Goal: Contribute content: Add original content to the website for others to see

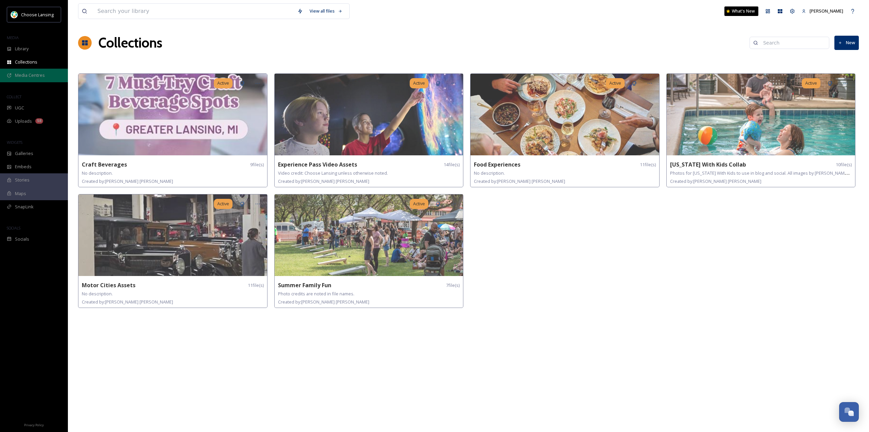
click at [36, 76] on span "Media Centres" at bounding box center [30, 75] width 30 height 6
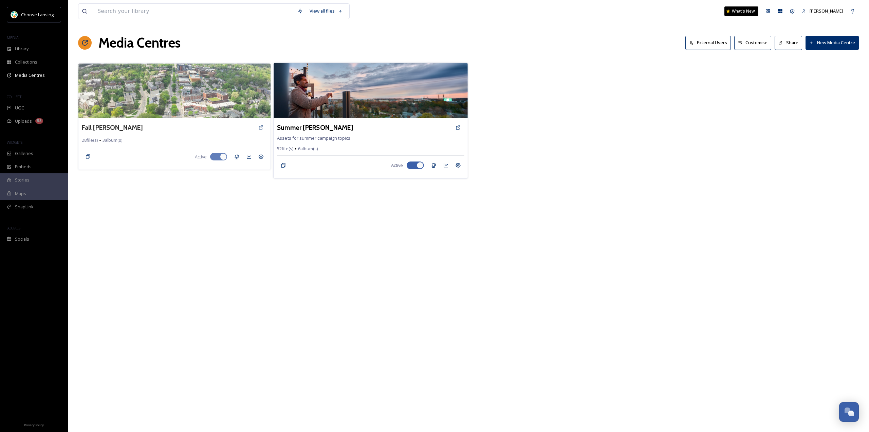
click at [314, 101] on img at bounding box center [371, 90] width 194 height 55
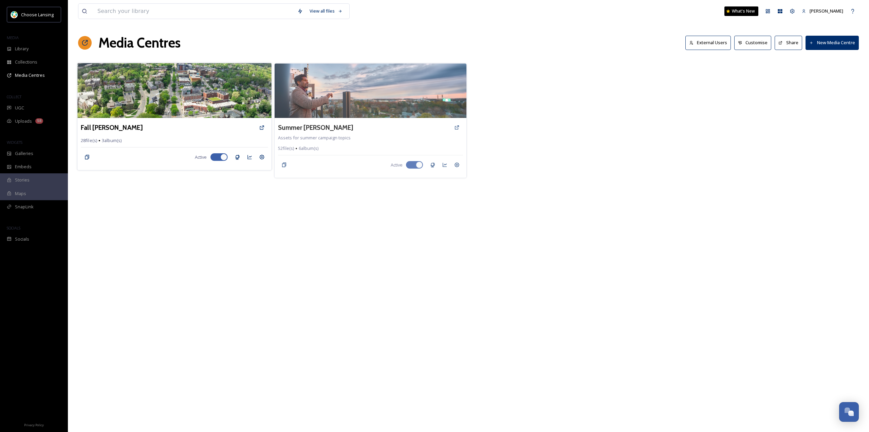
click at [157, 83] on img at bounding box center [174, 90] width 194 height 55
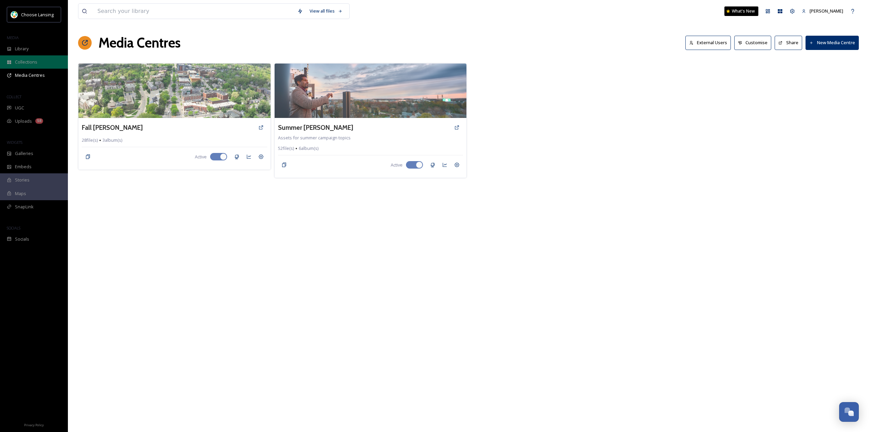
click at [40, 56] on div "Collections" at bounding box center [34, 61] width 68 height 13
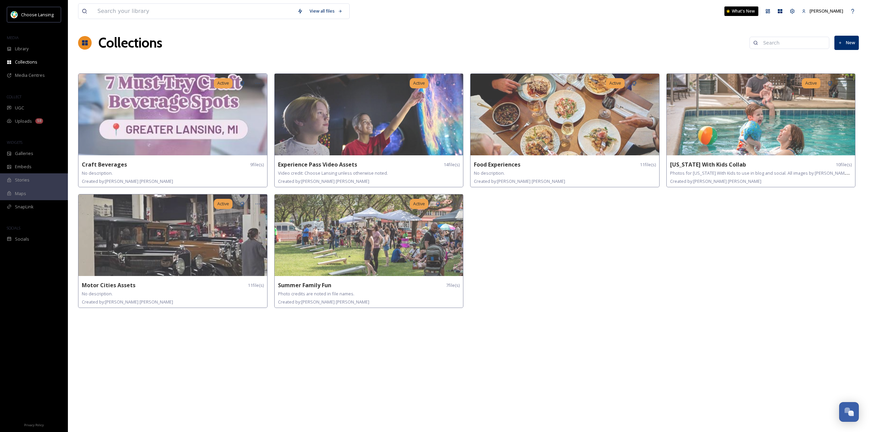
click at [846, 42] on button "New" at bounding box center [847, 43] width 24 height 14
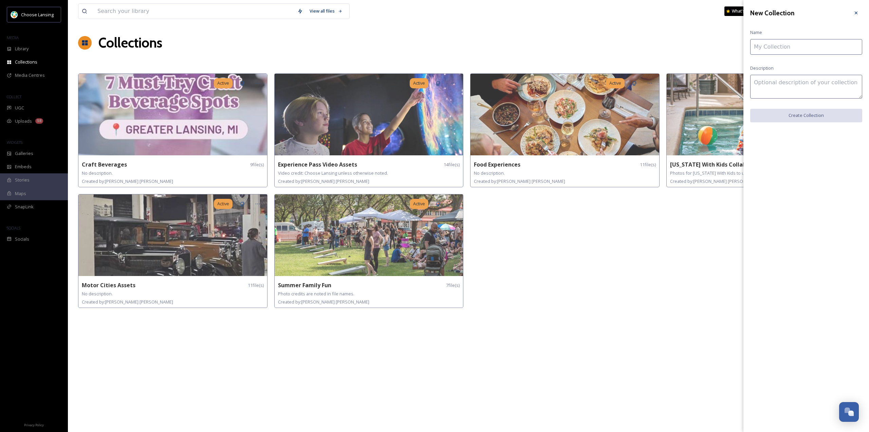
click at [813, 42] on input at bounding box center [806, 47] width 112 height 16
type input "Accessibility / Wheel the World"
click at [814, 82] on textarea at bounding box center [806, 87] width 112 height 24
click at [800, 112] on button "Create Collection" at bounding box center [806, 116] width 112 height 14
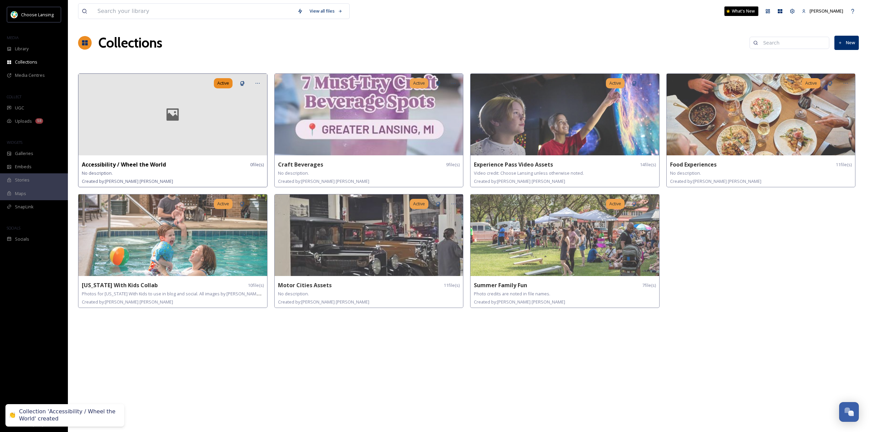
click at [176, 99] on div at bounding box center [172, 114] width 189 height 81
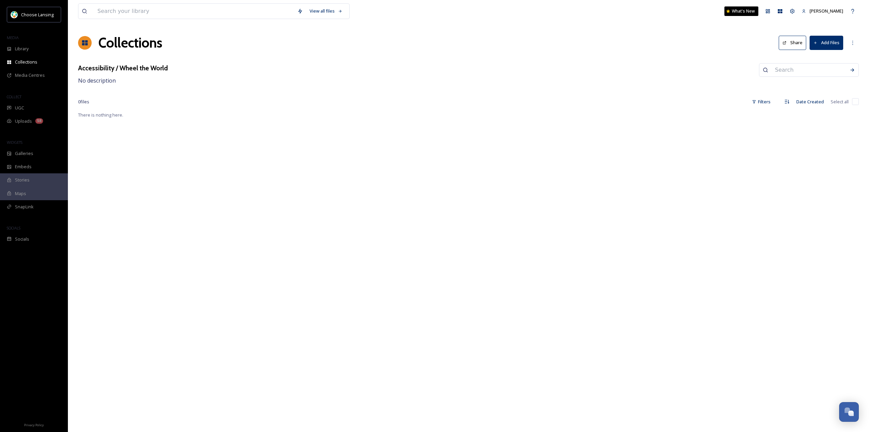
click at [817, 40] on button "Add Files" at bounding box center [827, 43] width 34 height 14
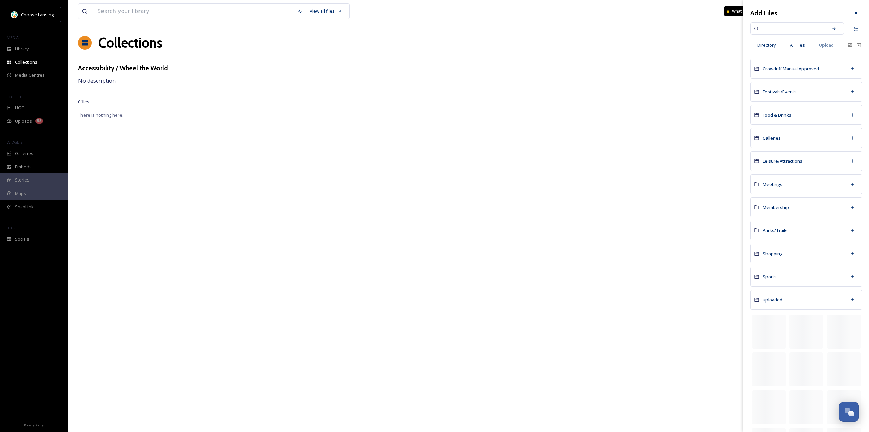
click at [801, 42] on span "All Files" at bounding box center [797, 45] width 15 height 6
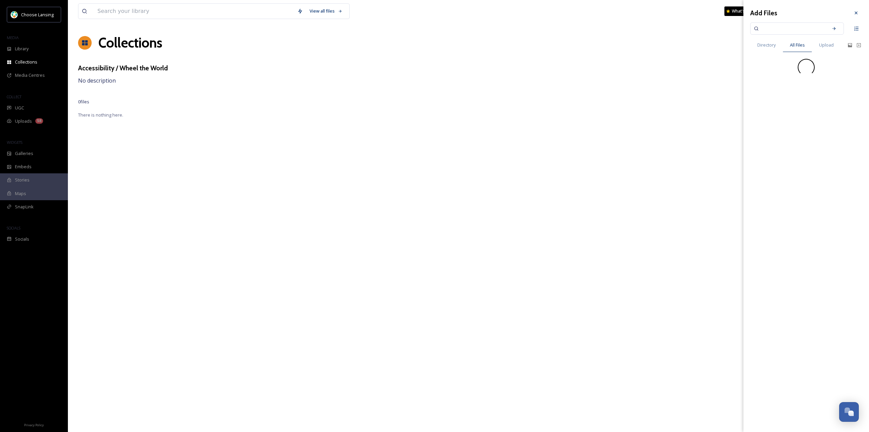
click at [795, 28] on input at bounding box center [793, 28] width 64 height 15
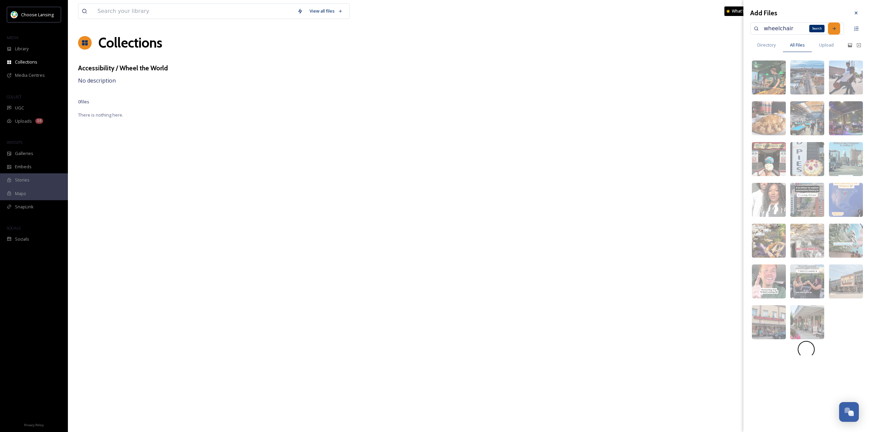
type input "wheelchair"
click at [833, 30] on icon at bounding box center [834, 28] width 5 height 5
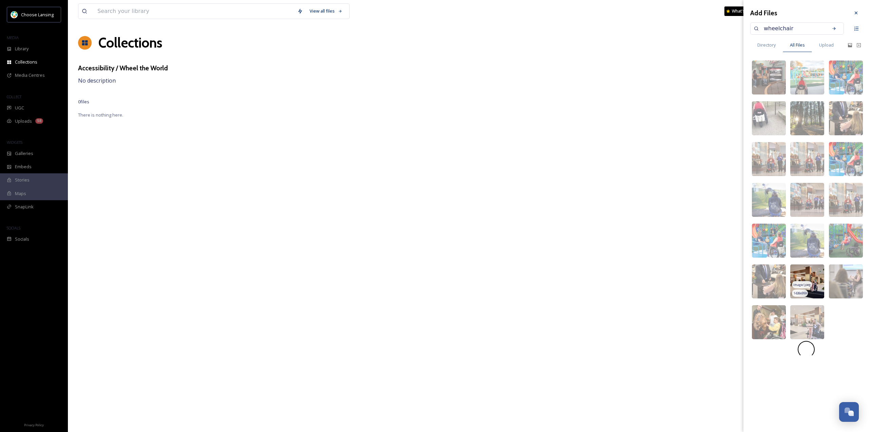
click at [814, 275] on img at bounding box center [807, 281] width 34 height 34
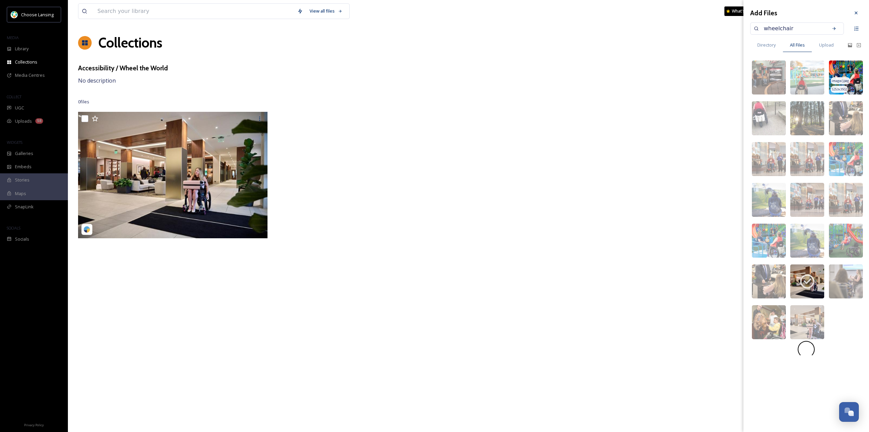
click at [857, 74] on img at bounding box center [846, 77] width 34 height 34
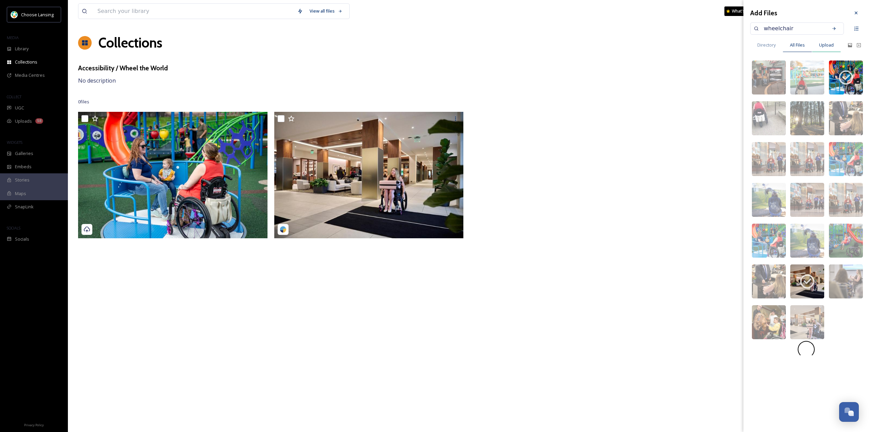
click at [831, 45] on span "Upload" at bounding box center [826, 45] width 15 height 6
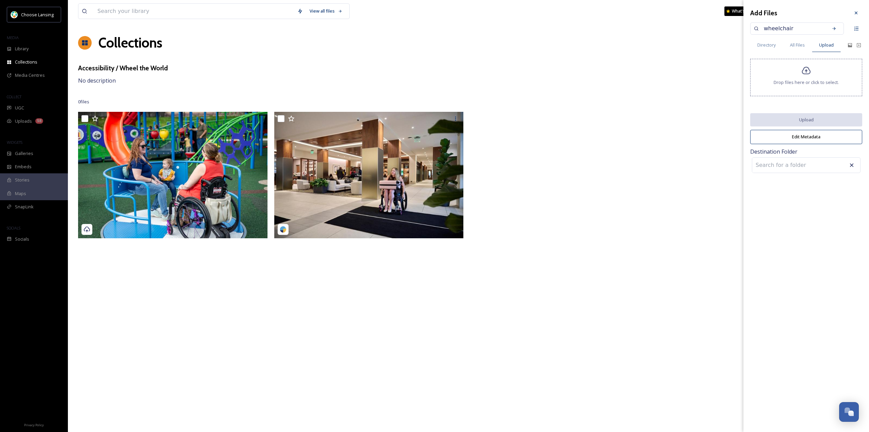
click at [808, 75] on icon at bounding box center [807, 71] width 10 height 10
click at [815, 120] on button "Upload" at bounding box center [806, 120] width 112 height 14
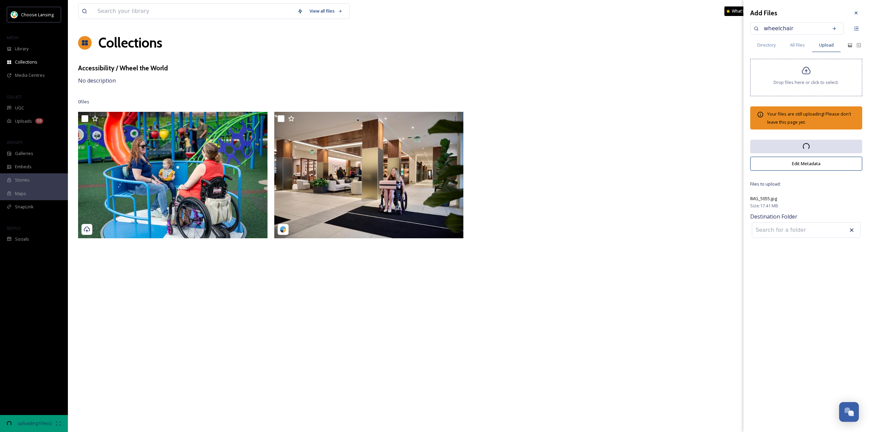
click at [791, 231] on input at bounding box center [789, 229] width 75 height 15
click at [788, 252] on icon at bounding box center [787, 253] width 5 height 5
type input "Leisure/Attractions"
click at [795, 271] on div "Add Files wheelchair Directory All Files Upload Drop files here or click to sel…" at bounding box center [807, 216] width 126 height 432
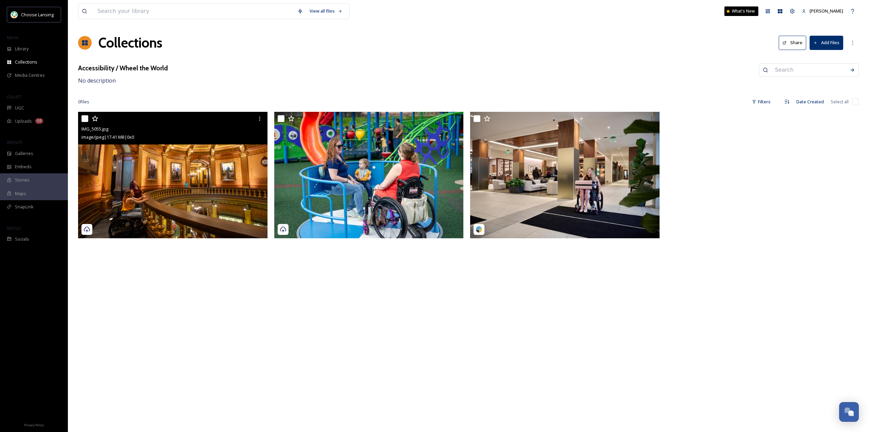
click at [157, 159] on img at bounding box center [172, 175] width 189 height 126
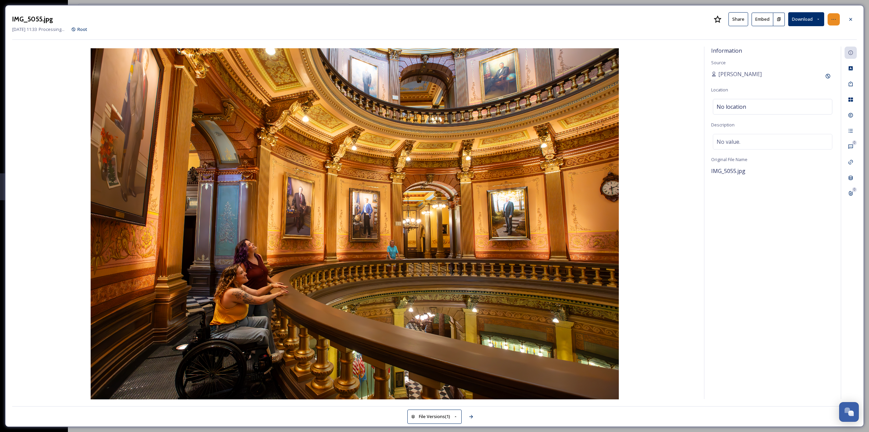
click at [837, 23] on div at bounding box center [834, 19] width 12 height 12
click at [784, 34] on span "Rename File" at bounding box center [776, 34] width 25 height 6
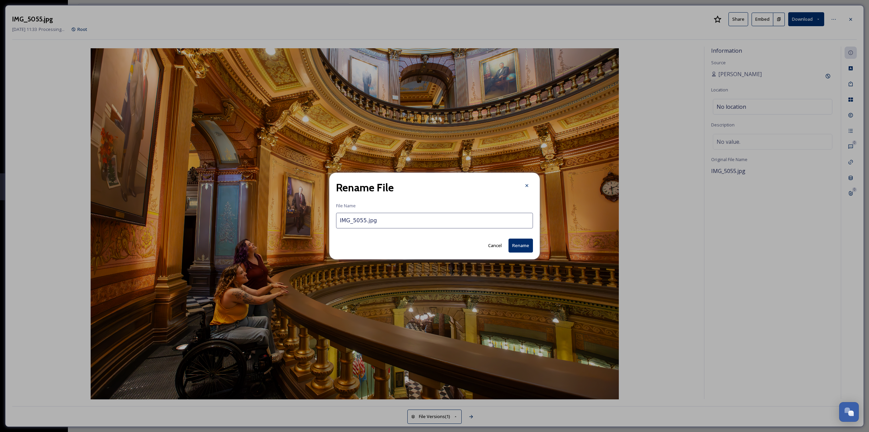
click at [403, 225] on input "IMG_5055.jpg" at bounding box center [434, 221] width 197 height 16
type input "MichiganStateCapitol_Credit Choose Lansing"
click at [525, 246] on button "Rename" at bounding box center [521, 245] width 24 height 14
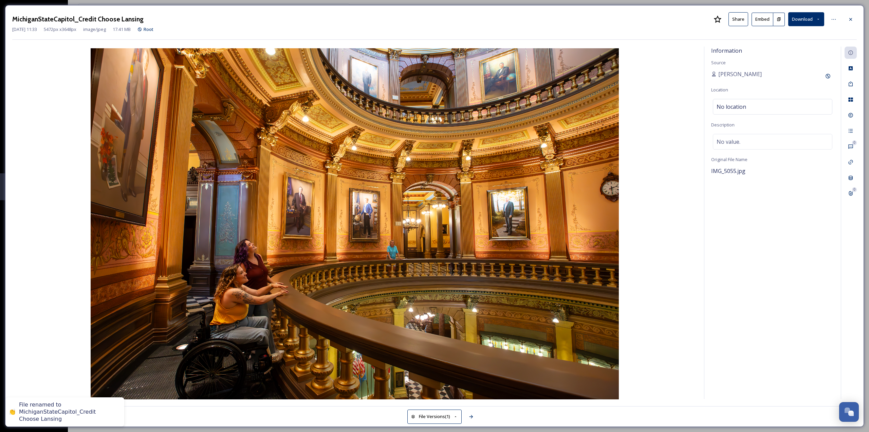
click at [739, 105] on span "No location" at bounding box center [732, 107] width 30 height 8
click at [739, 105] on input "To enrich screen reader interactions, please activate Accessibility in Grammarl…" at bounding box center [772, 106] width 119 height 15
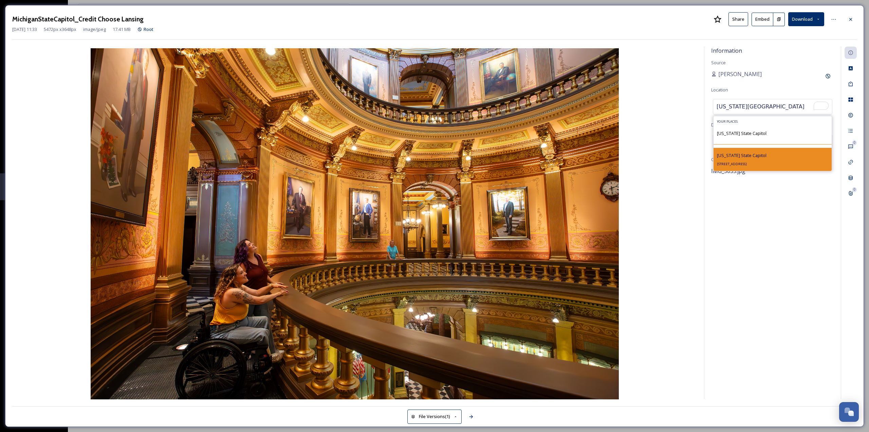
type input "[US_STATE][GEOGRAPHIC_DATA]"
click at [767, 155] on div "[US_STATE][GEOGRAPHIC_DATA] [STREET_ADDRESS]" at bounding box center [742, 159] width 50 height 16
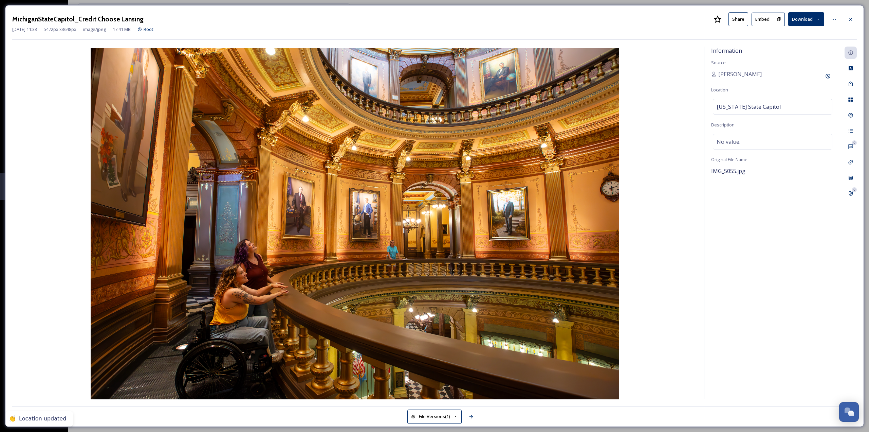
click at [784, 233] on div "Information Source [PERSON_NAME] Location [US_STATE][GEOGRAPHIC_DATA] Descripti…" at bounding box center [773, 223] width 136 height 352
click at [851, 82] on icon at bounding box center [850, 83] width 5 height 5
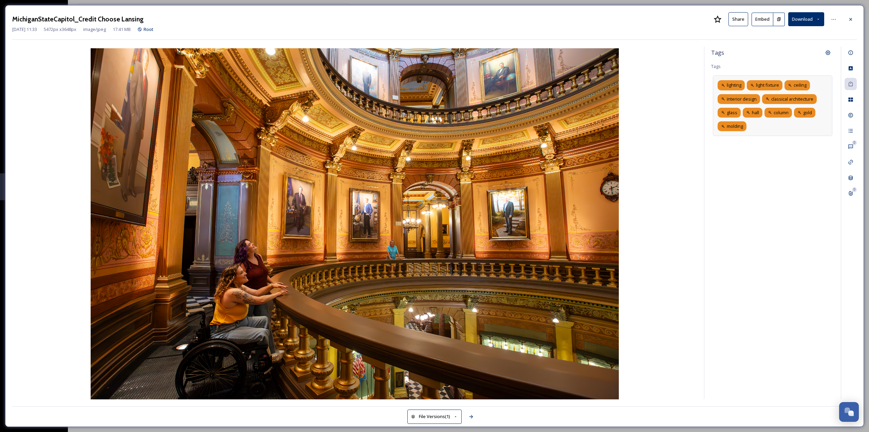
click at [769, 129] on div "lighting light fixture ceiling interior design classical architecture glass hal…" at bounding box center [773, 105] width 120 height 60
click at [769, 126] on input at bounding box center [783, 126] width 68 height 8
click at [853, 19] on icon at bounding box center [850, 19] width 5 height 5
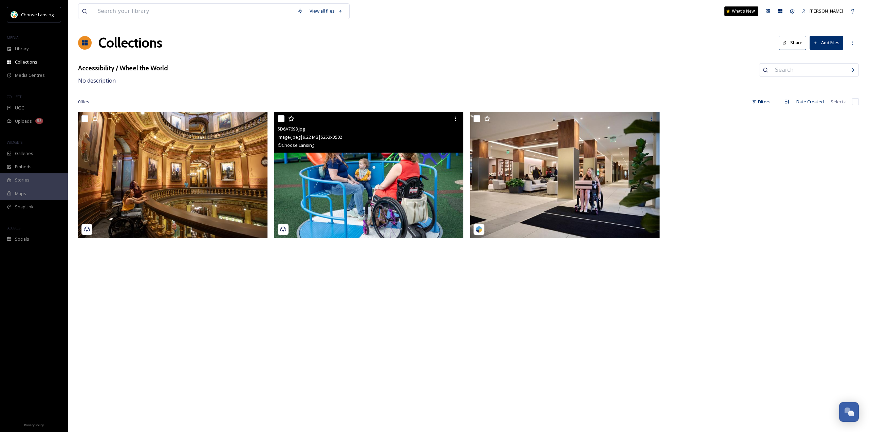
click at [357, 179] on img at bounding box center [368, 175] width 189 height 126
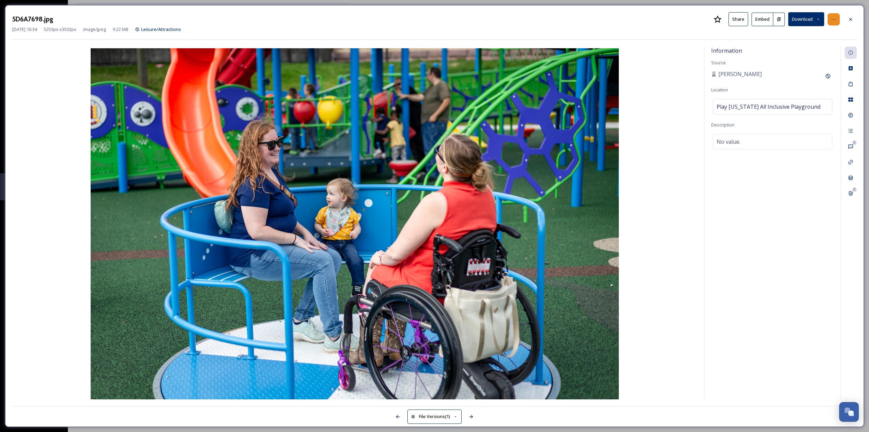
click at [837, 20] on div at bounding box center [834, 19] width 12 height 12
click at [791, 35] on div "Rename File" at bounding box center [800, 34] width 81 height 13
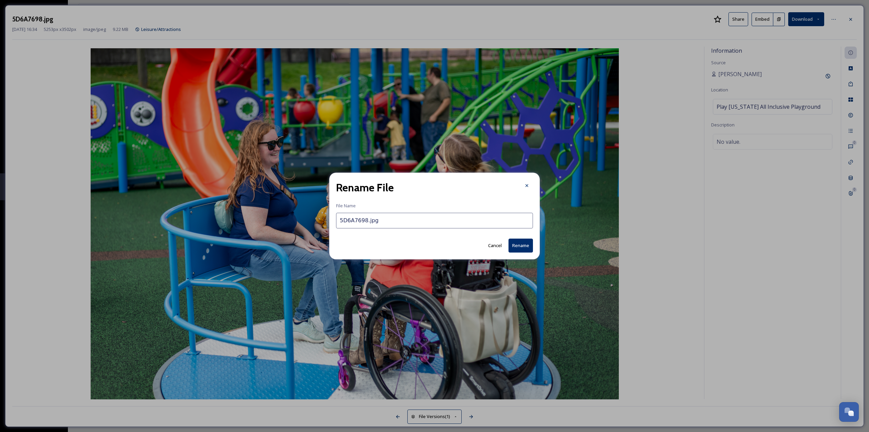
click at [348, 219] on input "5D6A7698.jpg" at bounding box center [434, 221] width 197 height 16
type input "Play [US_STATE] Playground Credit Choose Lansing"
click at [526, 243] on button "Rename" at bounding box center [521, 245] width 24 height 14
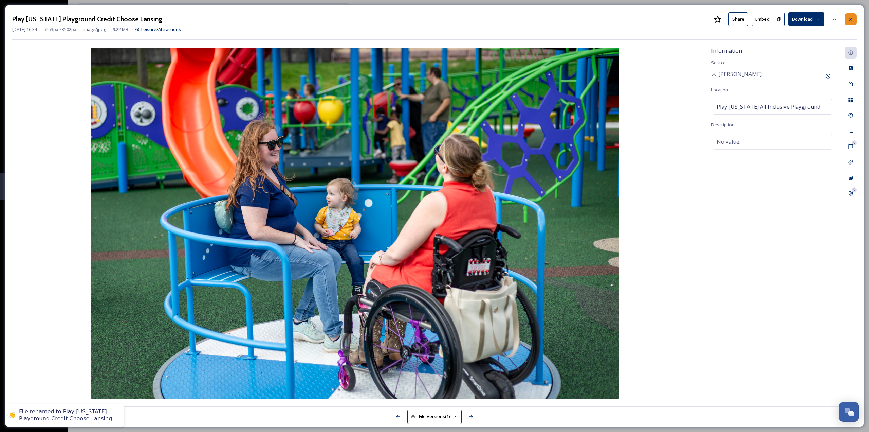
click at [853, 19] on icon at bounding box center [850, 19] width 5 height 5
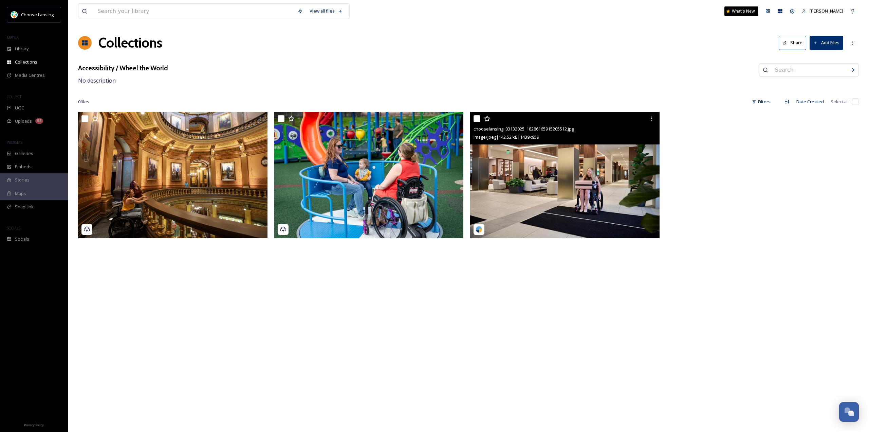
click at [551, 164] on img at bounding box center [564, 175] width 189 height 126
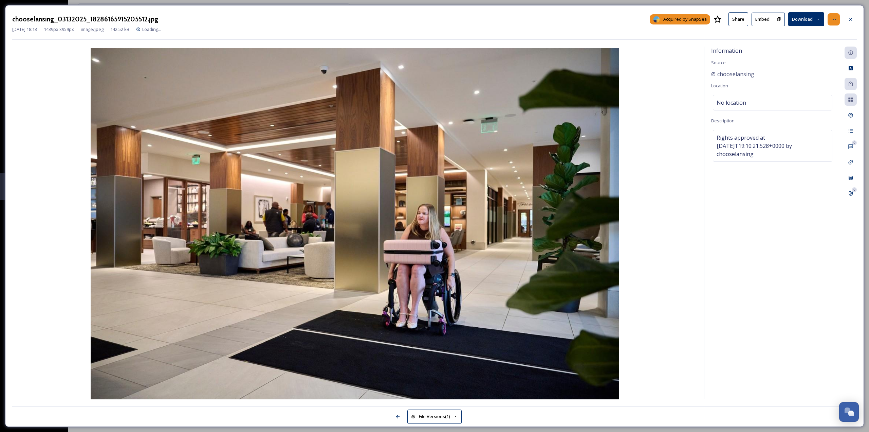
click at [833, 21] on icon at bounding box center [833, 19] width 5 height 5
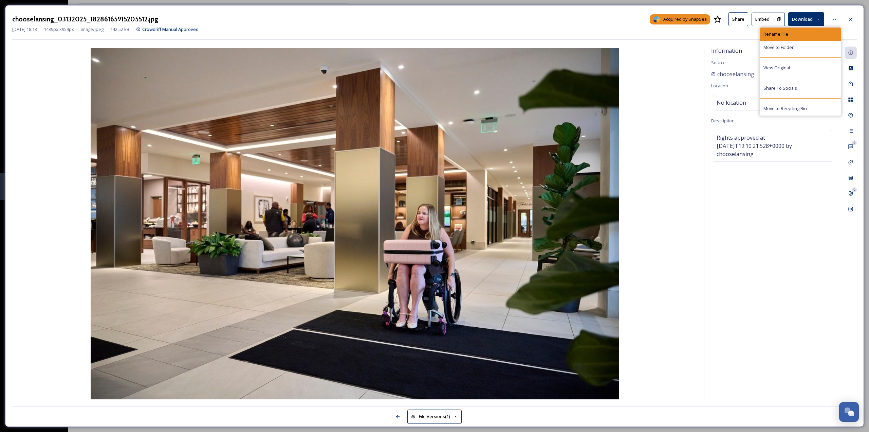
click at [785, 35] on span "Rename File" at bounding box center [776, 34] width 25 height 6
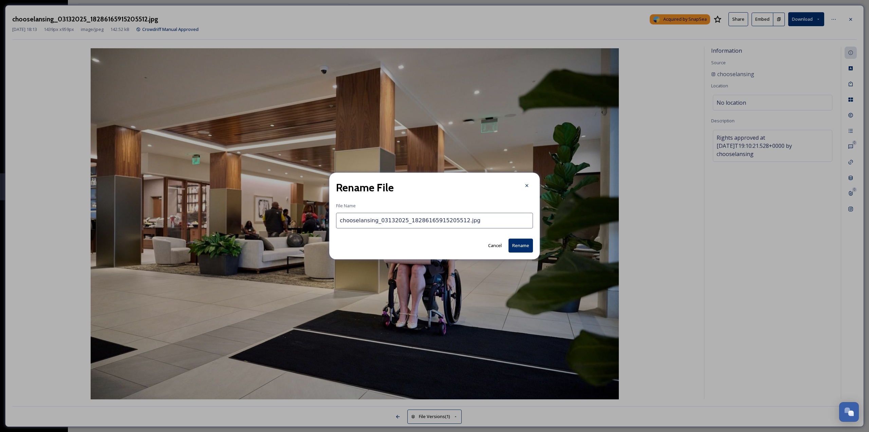
click at [494, 243] on button "Cancel" at bounding box center [495, 245] width 20 height 13
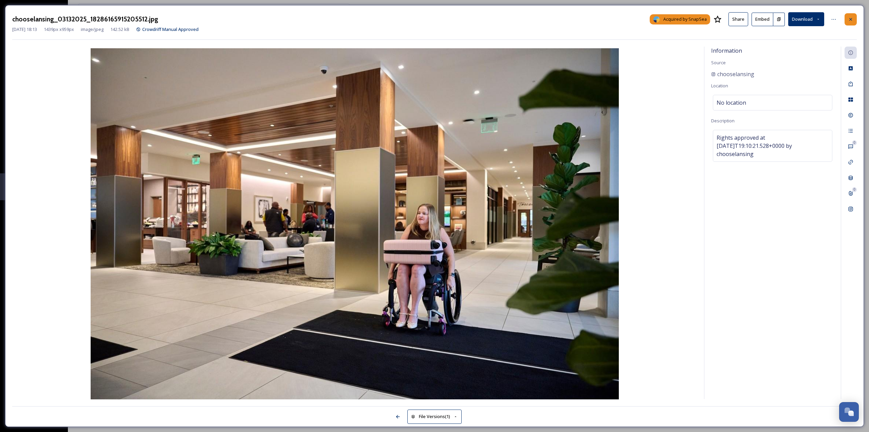
click at [854, 20] on div at bounding box center [851, 19] width 12 height 12
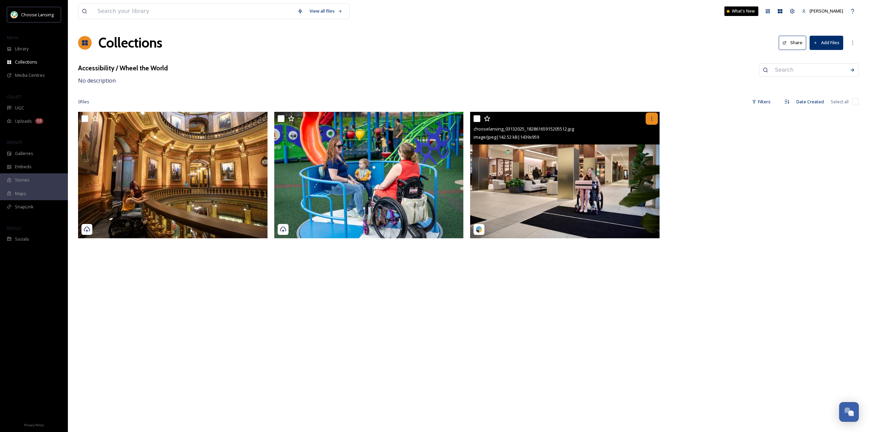
click at [651, 117] on icon at bounding box center [651, 118] width 5 height 5
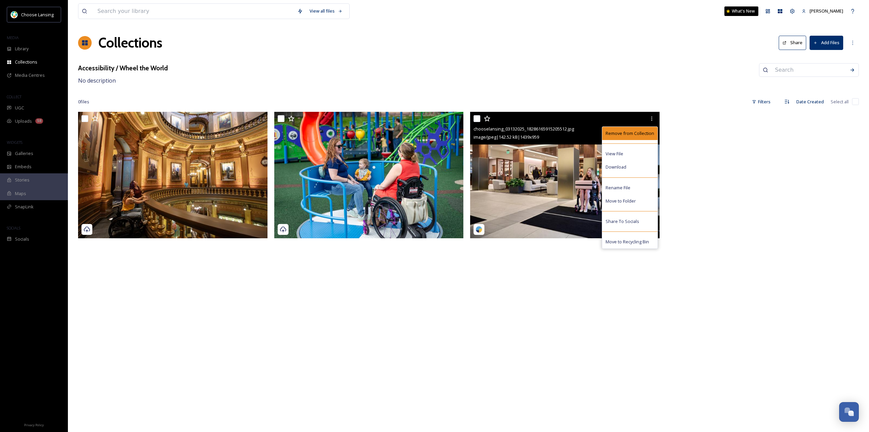
click at [631, 136] on span "Remove from Collection" at bounding box center [630, 133] width 49 height 6
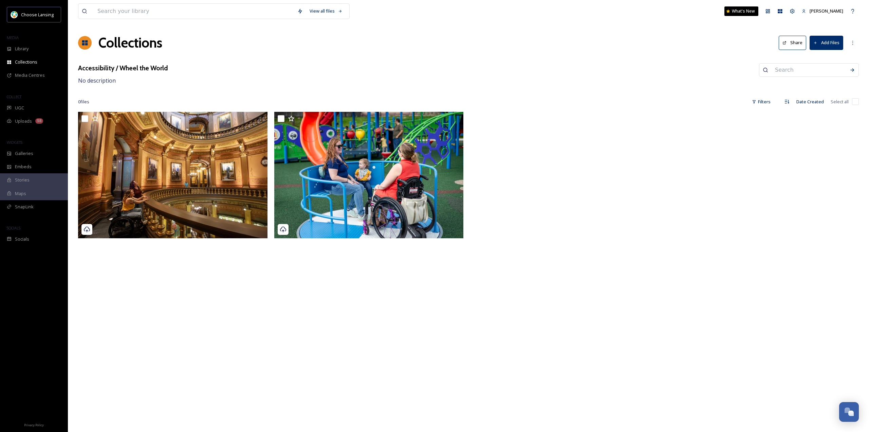
click at [829, 45] on button "Add Files" at bounding box center [827, 43] width 34 height 14
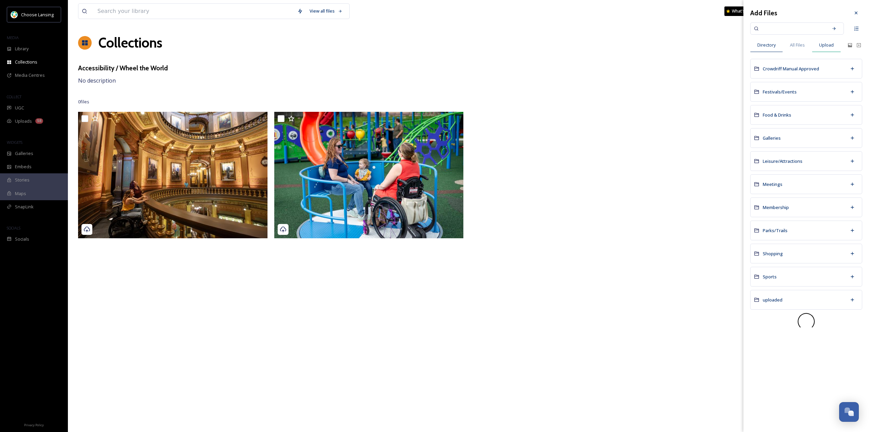
click at [826, 44] on span "Upload" at bounding box center [826, 45] width 15 height 6
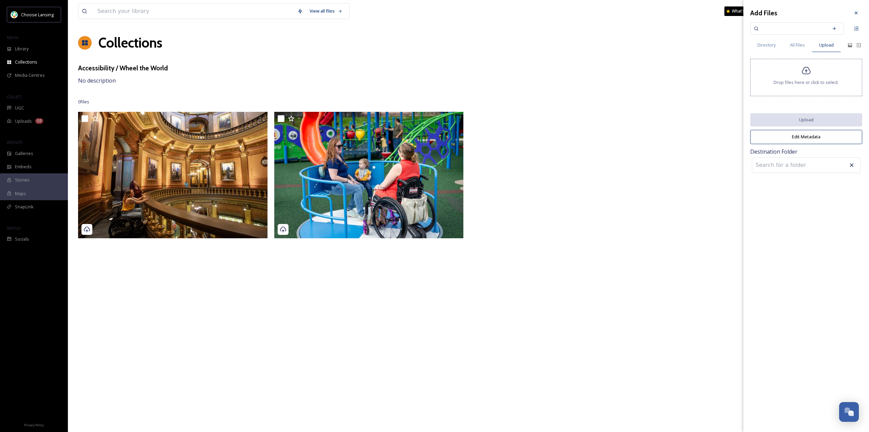
click at [801, 85] on span "Drop files here or click to select." at bounding box center [806, 82] width 65 height 6
click at [806, 200] on input at bounding box center [789, 203] width 75 height 15
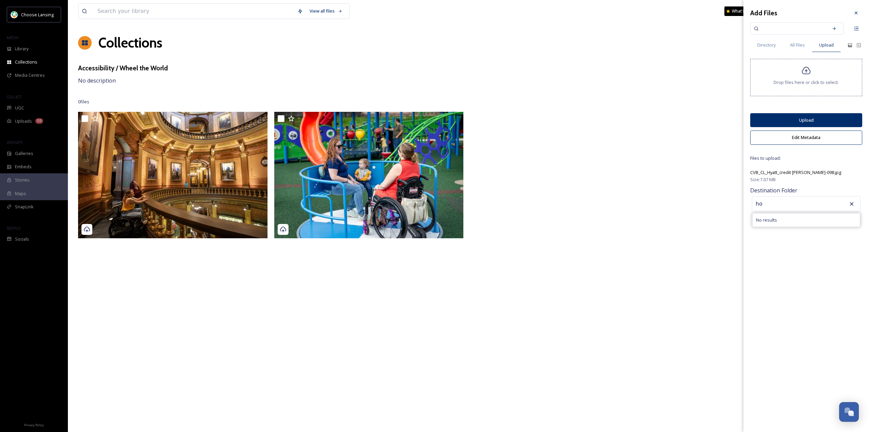
type input "h"
click at [799, 163] on div "Add Files Directory All Files Upload Drop files here or click to select. Upload…" at bounding box center [807, 110] width 126 height 220
click at [810, 120] on button "Upload" at bounding box center [806, 120] width 112 height 14
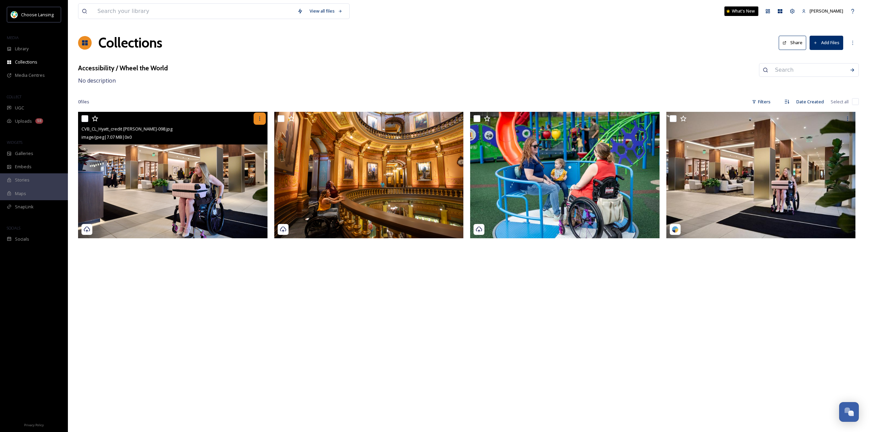
click at [260, 116] on icon at bounding box center [259, 118] width 5 height 5
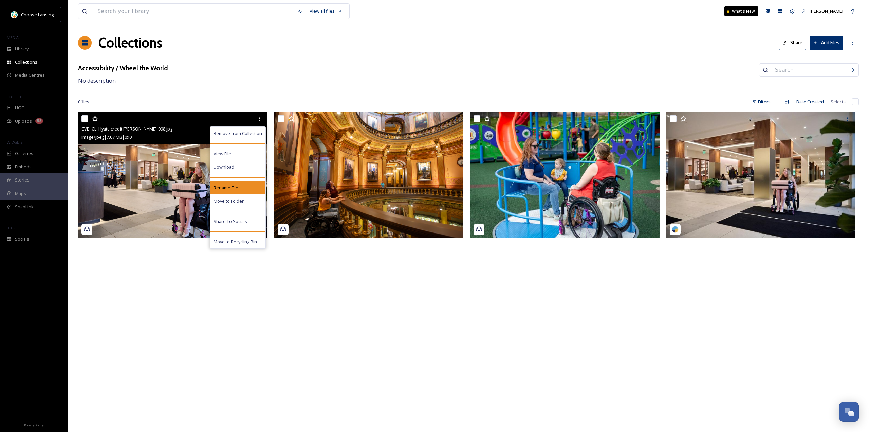
click at [233, 186] on span "Rename File" at bounding box center [226, 187] width 25 height 6
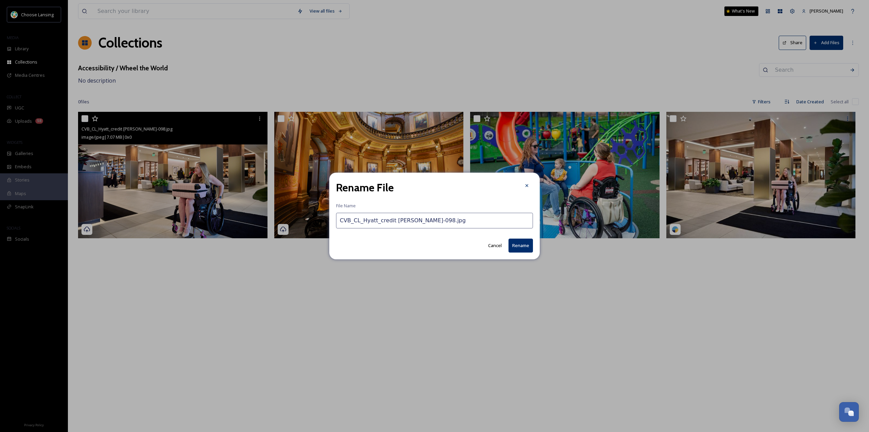
drag, startPoint x: 361, startPoint y: 220, endPoint x: 320, endPoint y: 221, distance: 40.8
click at [319, 221] on div "Rename File File Name CVB_CL_Hyatt_credit [PERSON_NAME]-098.jpg Cancel Rename" at bounding box center [434, 216] width 869 height 432
click at [372, 219] on input "CVB_CL_Hyatt_credit [PERSON_NAME]-098.jpg" at bounding box center [434, 221] width 197 height 16
drag, startPoint x: 371, startPoint y: 219, endPoint x: 367, endPoint y: 219, distance: 4.1
click at [370, 219] on input "CVB_CL_Hyatt_credit [PERSON_NAME]-098.jpg" at bounding box center [434, 221] width 197 height 16
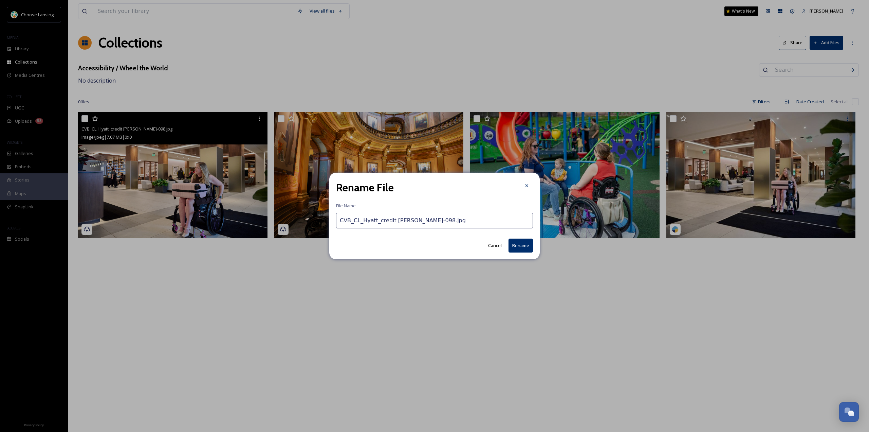
click at [364, 221] on input "CVB_CL_Hyatt_credit [PERSON_NAME]-098.jpg" at bounding box center [434, 221] width 197 height 16
drag, startPoint x: 364, startPoint y: 221, endPoint x: 344, endPoint y: 218, distance: 20.9
click at [344, 218] on input "CVB_CL_Hyatt_credit [PERSON_NAME]-098.jpg" at bounding box center [434, 221] width 197 height 16
click at [367, 222] on input "CVB_CL_Hyatt_credit [PERSON_NAME]-098.jpg" at bounding box center [434, 221] width 197 height 16
drag, startPoint x: 372, startPoint y: 221, endPoint x: 338, endPoint y: 218, distance: 34.4
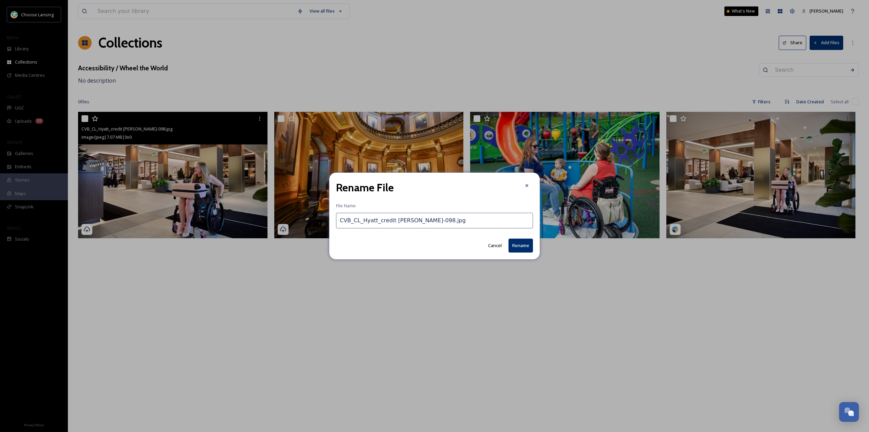
click at [338, 218] on input "CVB_CL_Hyatt_credit [PERSON_NAME]-098.jpg" at bounding box center [434, 221] width 197 height 16
type input "AC Hotel_credit [PERSON_NAME]-098.jpg"
click at [521, 245] on button "Rename" at bounding box center [521, 245] width 24 height 14
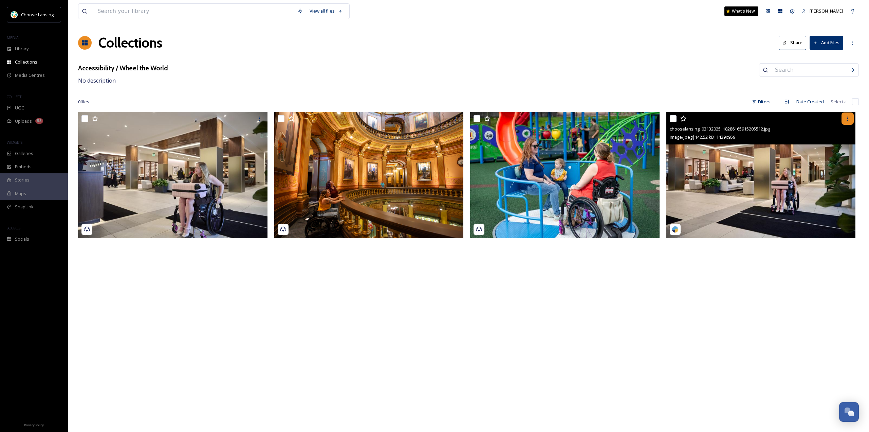
click at [848, 120] on icon at bounding box center [848, 118] width 1 height 4
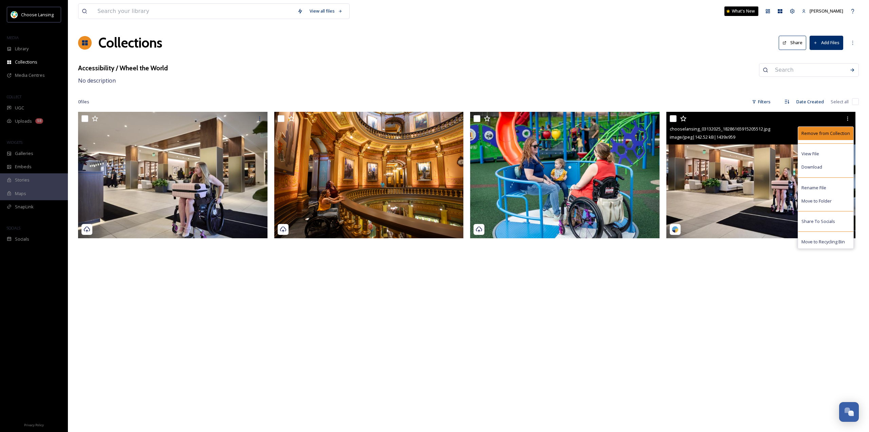
click at [828, 135] on span "Remove from Collection" at bounding box center [826, 133] width 49 height 6
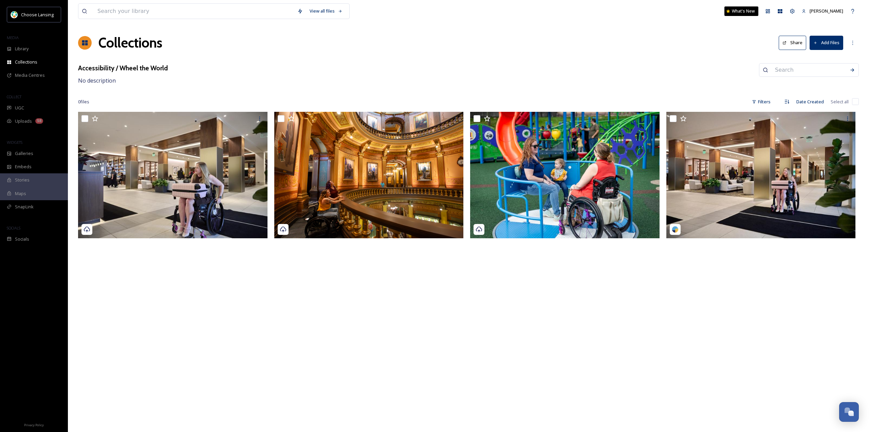
click at [761, 275] on div "View all files What's New [PERSON_NAME] Collections Share Add Files Accessibili…" at bounding box center [468, 216] width 801 height 432
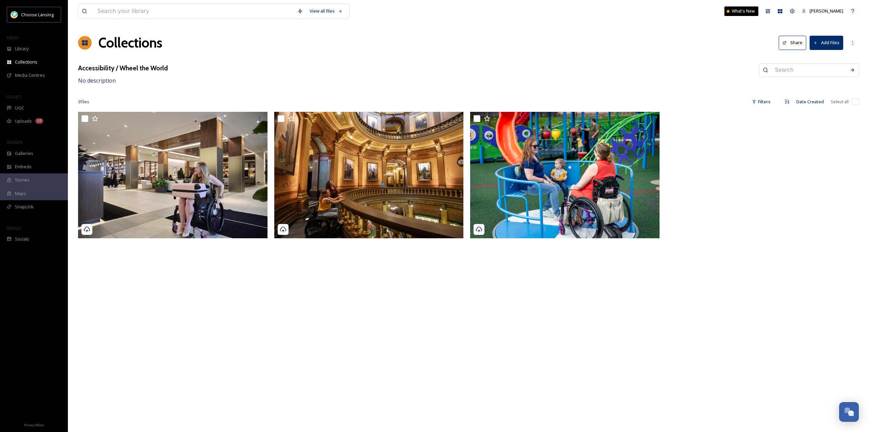
click at [789, 44] on button "Share" at bounding box center [793, 43] width 28 height 14
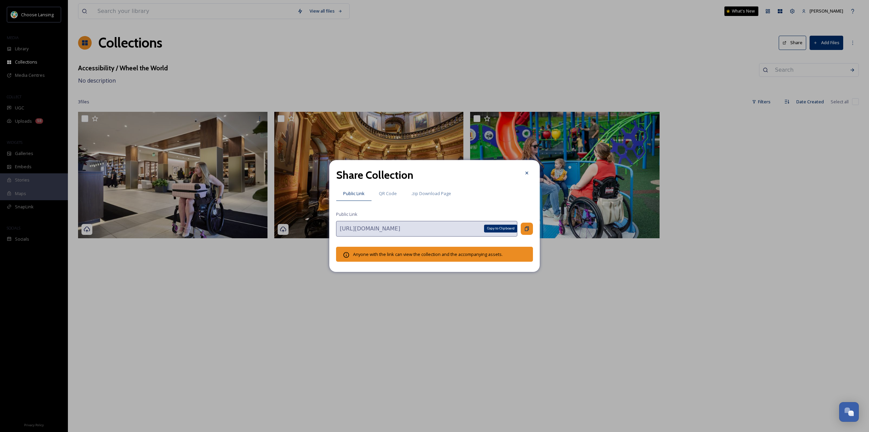
click at [523, 230] on div "Copy to Clipboard" at bounding box center [527, 228] width 12 height 12
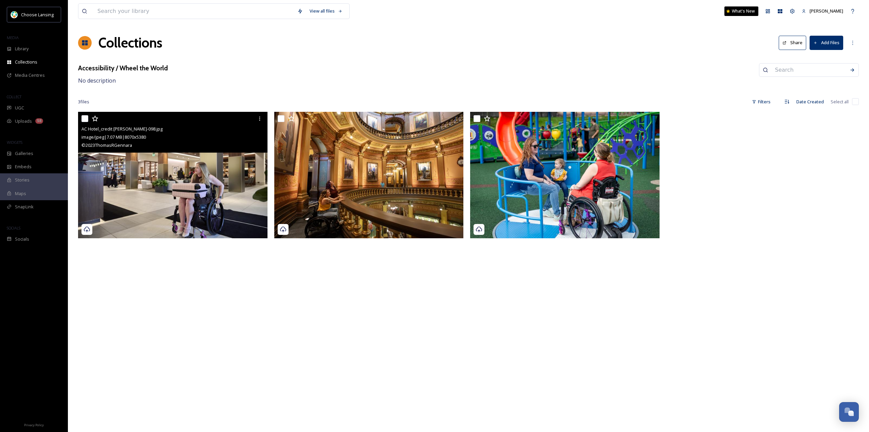
click at [203, 168] on img at bounding box center [172, 175] width 189 height 126
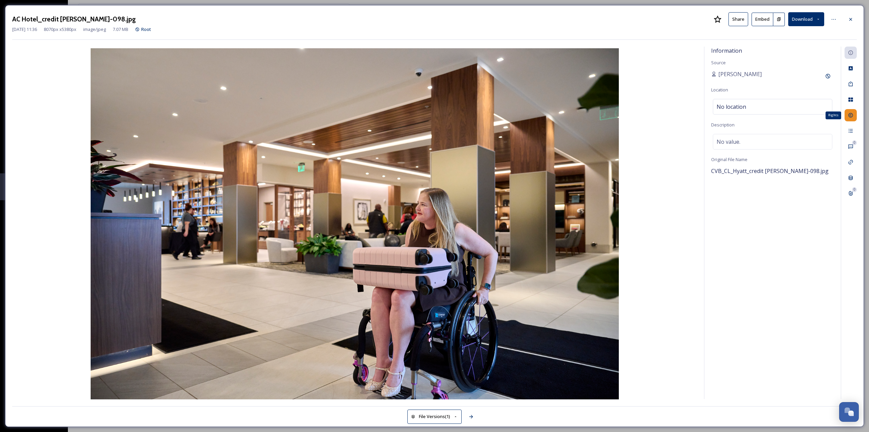
click at [852, 115] on icon at bounding box center [850, 114] width 5 height 5
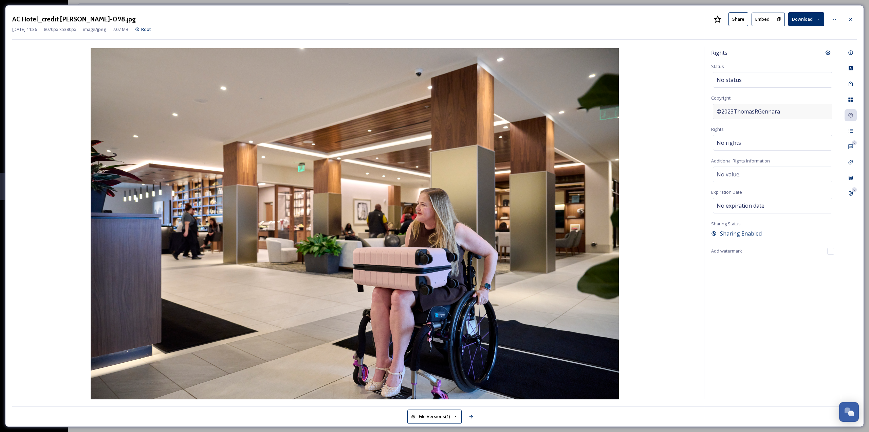
click at [775, 113] on span "©2023ThomasRGennara" at bounding box center [748, 111] width 63 height 8
click at [775, 113] on input "2023ThomasRGennara" at bounding box center [772, 112] width 123 height 16
type input "Andrew Schmidt"
drag, startPoint x: 808, startPoint y: 317, endPoint x: 802, endPoint y: 308, distance: 10.7
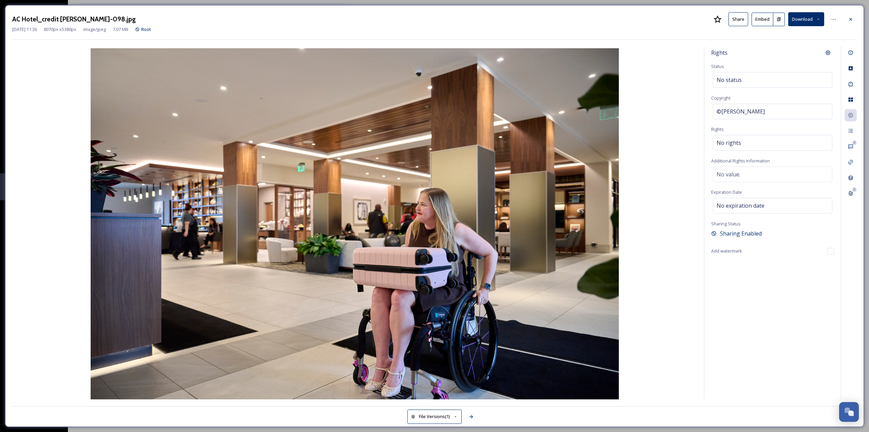
click at [808, 316] on div "Rights Status No status Copyright ©Andrew Schmidt Rights No rights Additional R…" at bounding box center [773, 223] width 136 height 352
click at [853, 22] on div at bounding box center [851, 19] width 12 height 12
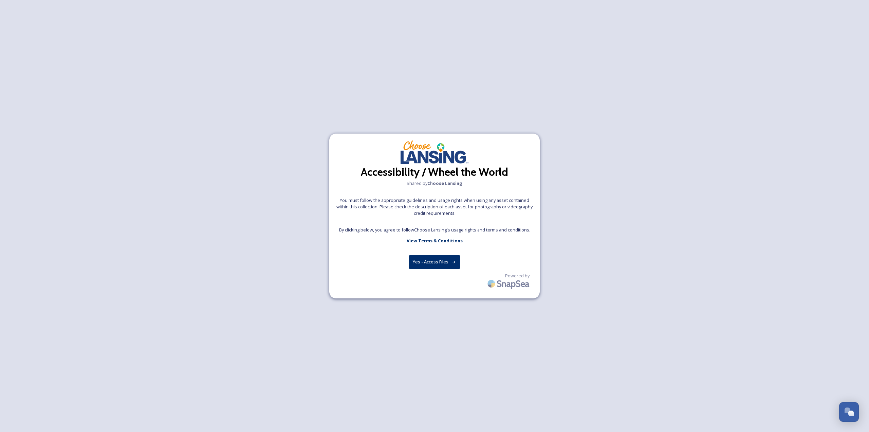
click at [432, 260] on button "Yes - Access Files" at bounding box center [434, 262] width 51 height 14
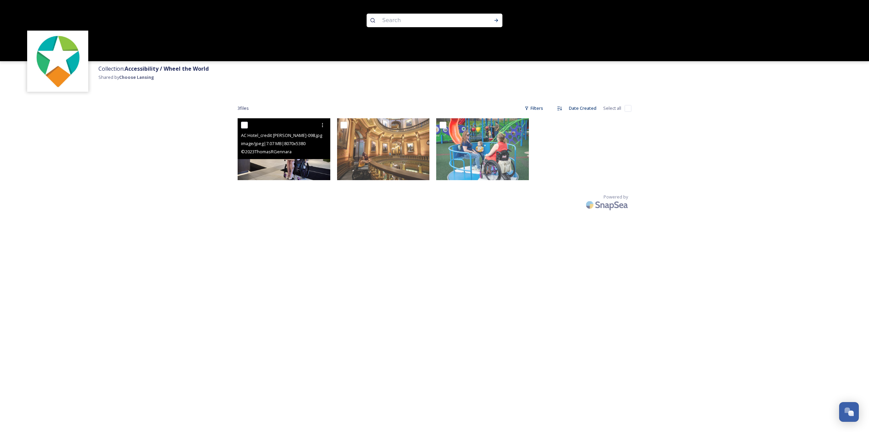
drag, startPoint x: 269, startPoint y: 130, endPoint x: 282, endPoint y: 152, distance: 26.0
click at [282, 152] on span "© 2023ThomasRGennara" at bounding box center [266, 151] width 51 height 6
